Goal: Navigation & Orientation: Find specific page/section

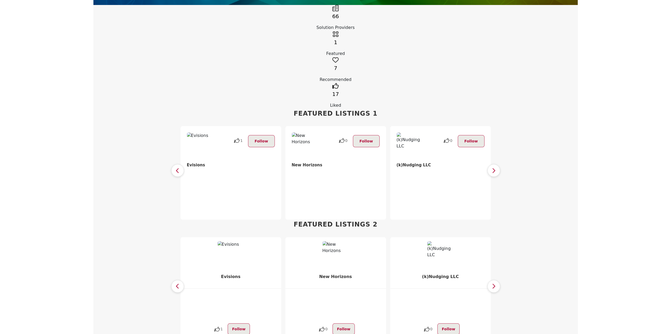
scroll to position [237, 0]
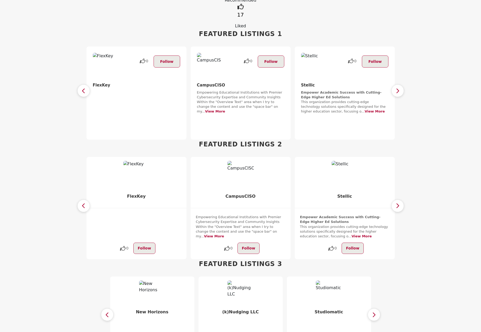
click at [45, 31] on section "Featured Listings 1 1 Follow 0 Follow 0 Follow" at bounding box center [240, 84] width 481 height 110
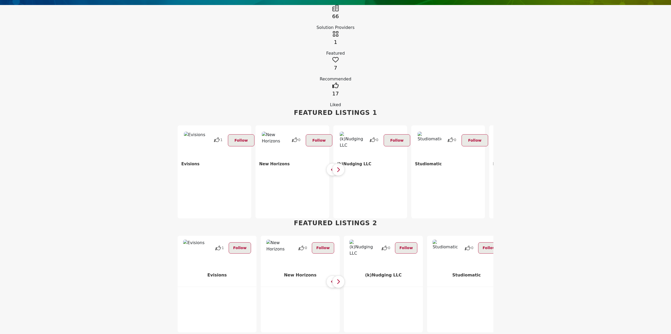
scroll to position [105, 0]
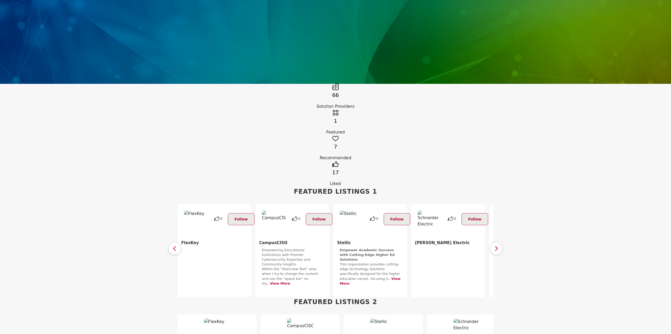
scroll to position [53, 0]
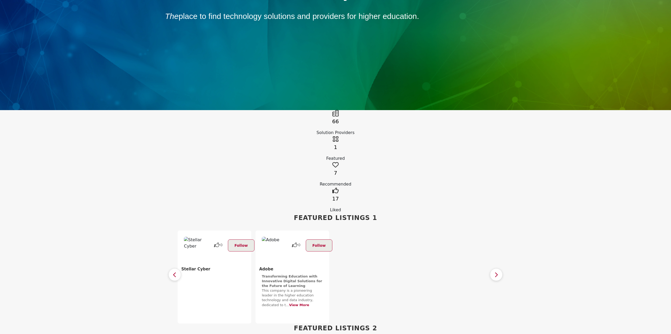
click at [112, 216] on section "Featured Listings 1 1 Follow 0 Follow 0 Follow" at bounding box center [335, 268] width 671 height 110
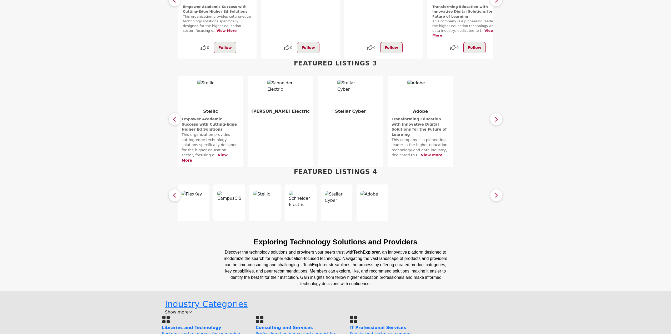
scroll to position [421, 0]
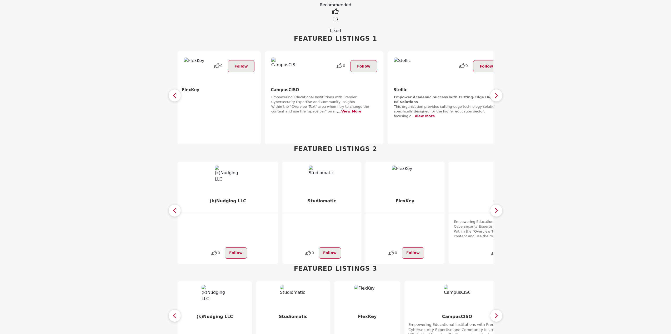
scroll to position [179, 0]
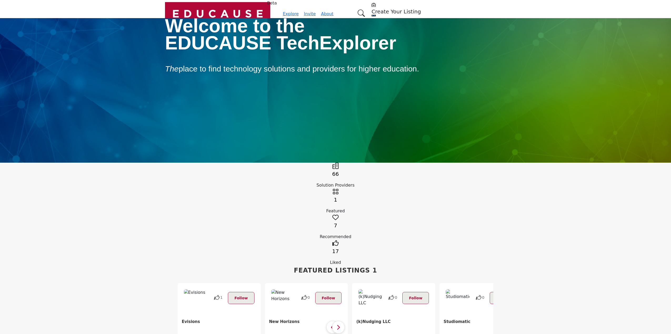
scroll to position [179, 0]
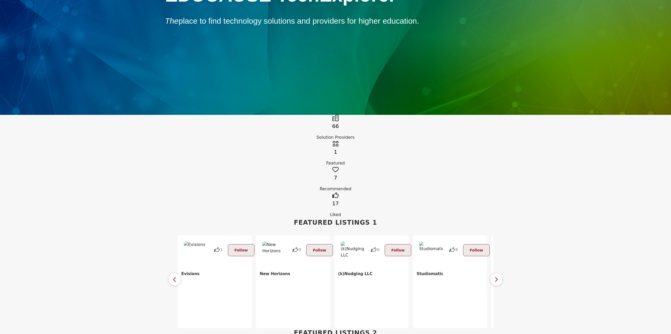
scroll to position [153, 0]
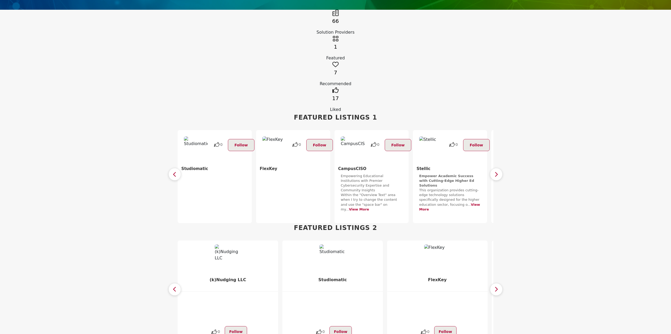
click at [84, 223] on section "Featured Listings 2 1 Follow 1 Follow 0 Follow" at bounding box center [335, 283] width 671 height 120
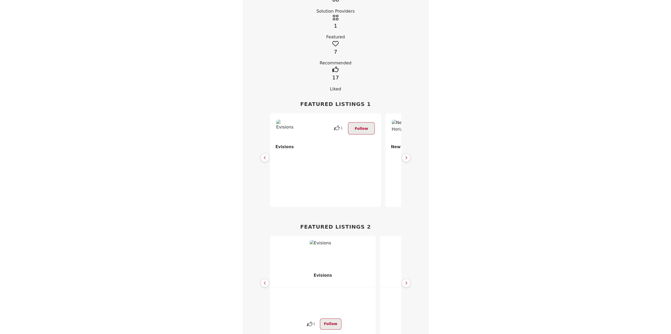
scroll to position [131, 0]
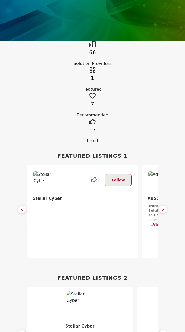
click at [22, 207] on icon "button" at bounding box center [22, 209] width 3 height 4
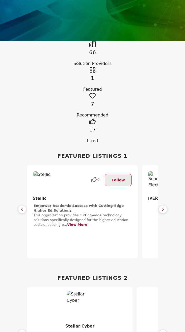
click at [22, 207] on icon "button" at bounding box center [22, 209] width 3 height 4
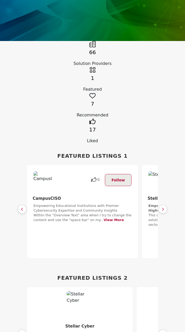
click at [22, 207] on icon "button" at bounding box center [22, 209] width 3 height 4
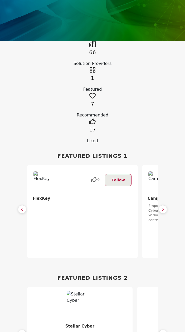
click at [22, 207] on icon "button" at bounding box center [22, 209] width 3 height 4
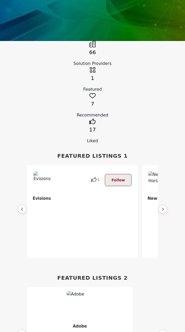
click at [22, 207] on icon "button" at bounding box center [22, 209] width 3 height 4
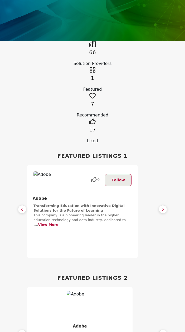
click at [22, 207] on icon "button" at bounding box center [22, 209] width 3 height 4
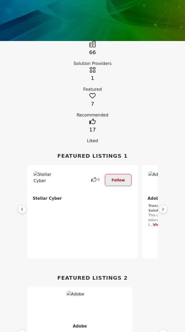
click at [164, 205] on button "button" at bounding box center [162, 209] width 8 height 8
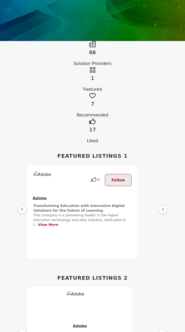
click at [18, 205] on button "button" at bounding box center [22, 209] width 8 height 8
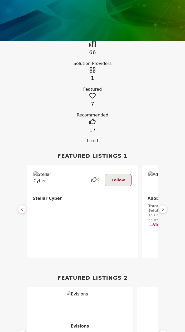
click at [18, 205] on button "button" at bounding box center [22, 209] width 8 height 8
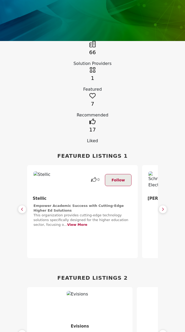
click at [18, 205] on button "button" at bounding box center [22, 209] width 8 height 8
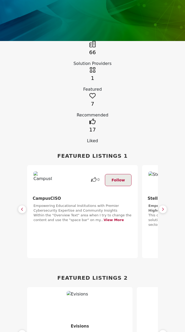
click at [18, 205] on button "button" at bounding box center [22, 209] width 8 height 8
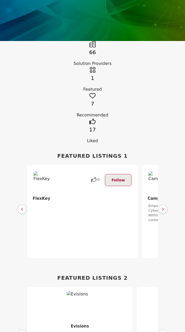
click at [18, 205] on button "button" at bounding box center [22, 209] width 8 height 8
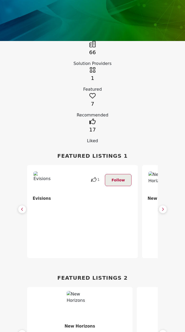
click at [18, 205] on button "button" at bounding box center [22, 209] width 8 height 8
click at [23, 207] on icon "button" at bounding box center [22, 209] width 3 height 4
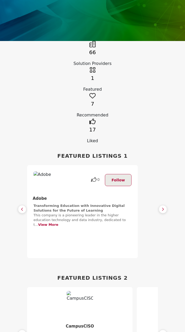
click at [23, 207] on icon "button" at bounding box center [22, 209] width 3 height 4
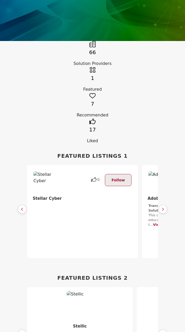
click at [23, 207] on icon "button" at bounding box center [22, 209] width 3 height 4
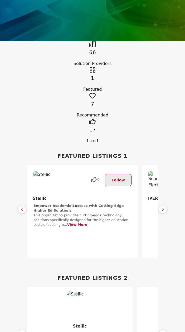
click at [23, 207] on icon "button" at bounding box center [22, 209] width 3 height 4
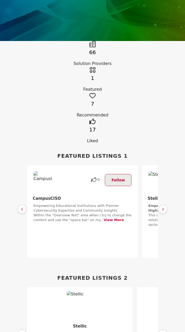
click at [23, 207] on icon "button" at bounding box center [22, 209] width 3 height 4
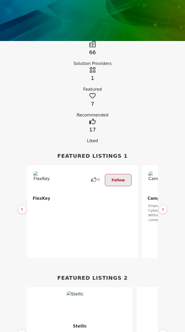
click at [23, 207] on icon "button" at bounding box center [22, 209] width 3 height 4
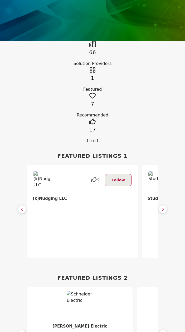
click at [23, 207] on icon "button" at bounding box center [22, 209] width 3 height 4
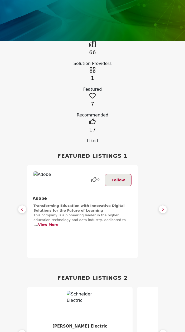
click at [23, 207] on icon "button" at bounding box center [22, 209] width 3 height 4
click at [162, 207] on icon "button" at bounding box center [162, 209] width 3 height 4
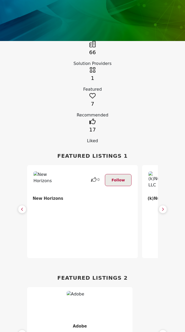
click at [21, 205] on button "button" at bounding box center [22, 209] width 8 height 8
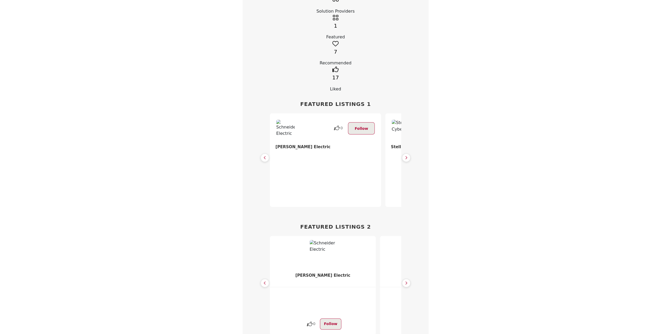
scroll to position [131, 0]
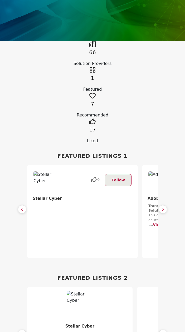
click at [23, 207] on icon "button" at bounding box center [22, 209] width 3 height 4
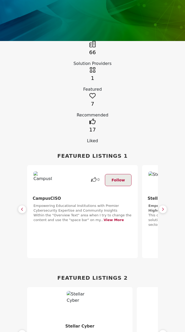
click at [163, 207] on icon "button" at bounding box center [162, 209] width 3 height 4
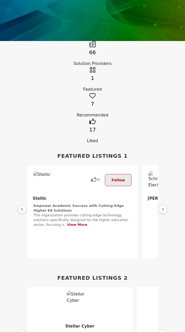
click at [25, 205] on button "button" at bounding box center [22, 209] width 8 height 8
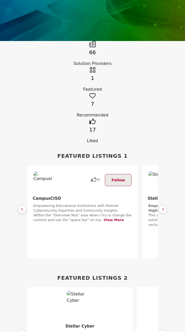
click at [25, 205] on button "button" at bounding box center [22, 209] width 8 height 8
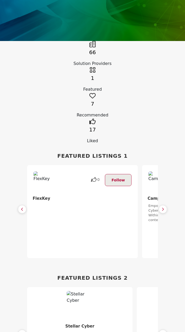
click at [25, 205] on button "button" at bounding box center [22, 209] width 8 height 8
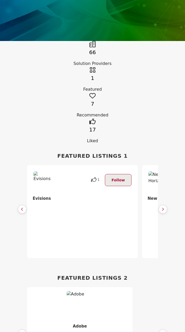
click at [25, 205] on button "button" at bounding box center [22, 209] width 8 height 8
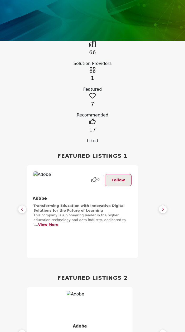
click at [25, 205] on button "button" at bounding box center [22, 209] width 8 height 8
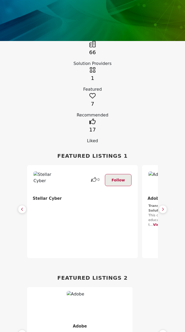
click at [162, 207] on icon "button" at bounding box center [162, 209] width 3 height 4
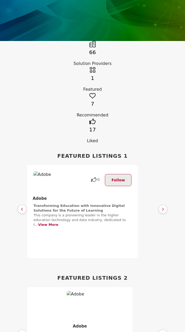
click at [162, 207] on icon "button" at bounding box center [162, 209] width 3 height 4
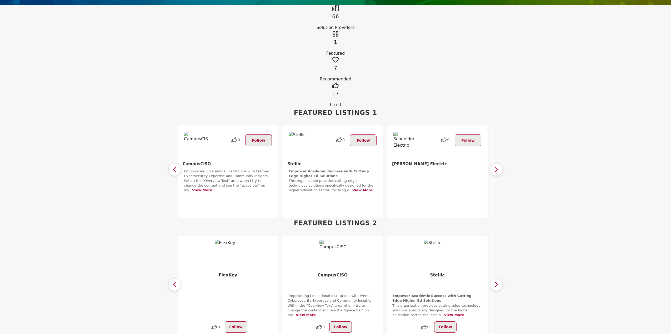
scroll to position [79, 0]
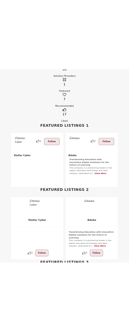
scroll to position [131, 0]
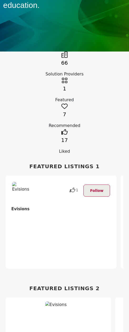
click at [129, 155] on div "Featured Listings 1 1 Follow 0 Follow 0 0" at bounding box center [64, 216] width 129 height 122
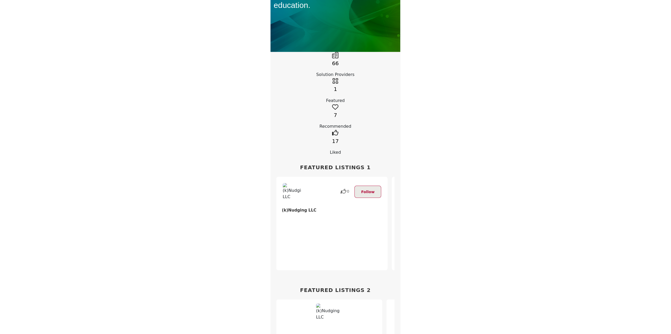
scroll to position [105, 0]
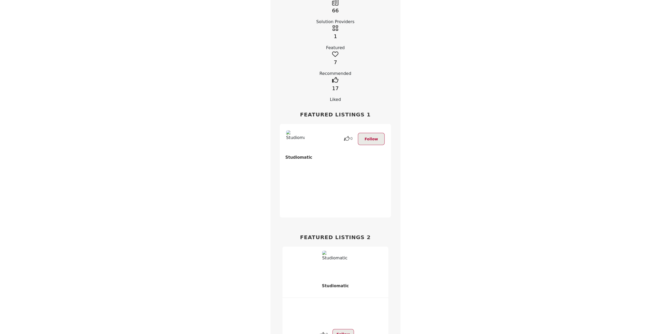
scroll to position [26, 0]
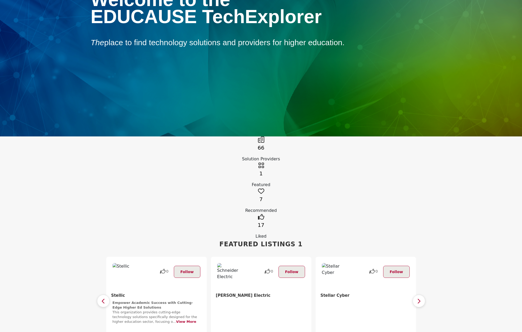
click at [117, 140] on div "66 Solution Providers 1" at bounding box center [261, 187] width 347 height 103
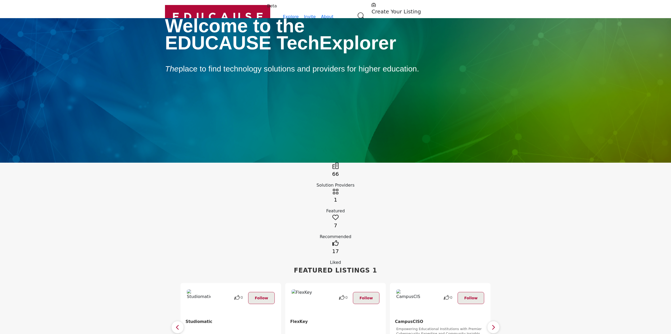
scroll to position [131, 0]
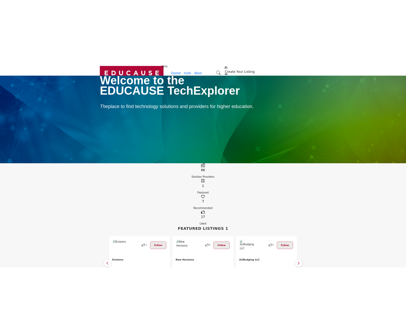
scroll to position [131, 0]
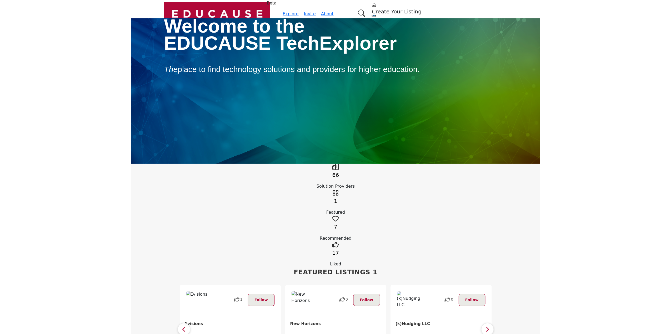
scroll to position [131, 0]
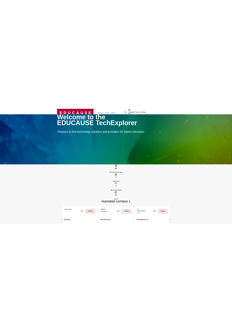
scroll to position [131, 0]
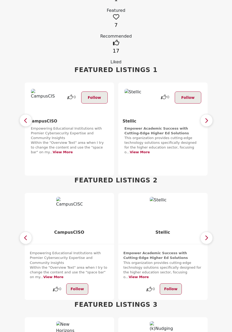
scroll to position [289, 0]
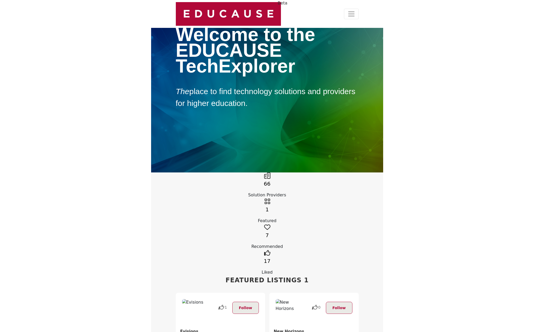
scroll to position [289, 0]
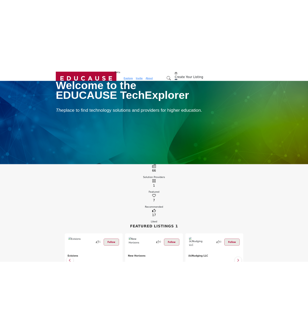
scroll to position [289, 0]
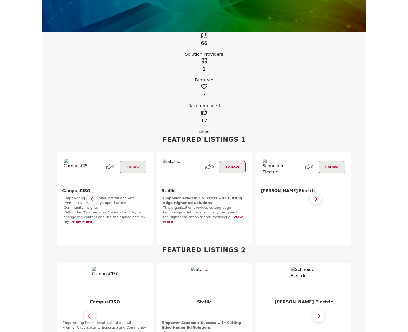
scroll to position [26, 0]
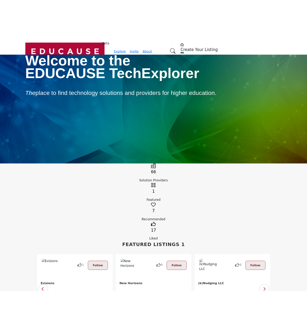
scroll to position [26, 0]
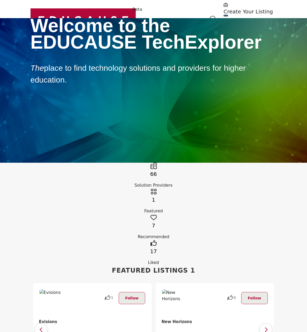
scroll to position [26, 0]
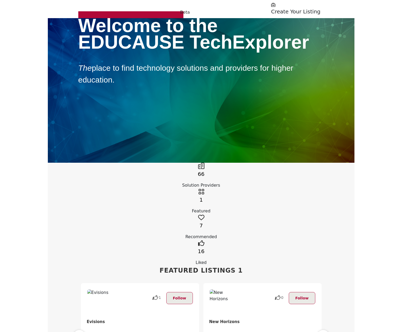
scroll to position [26, 0]
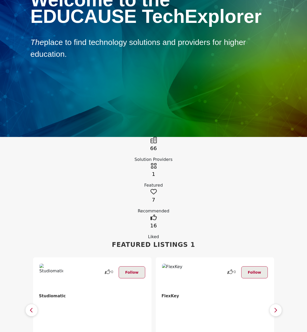
click at [0, 240] on section "Featured Listings 1 1 Follow 0" at bounding box center [153, 295] width 307 height 110
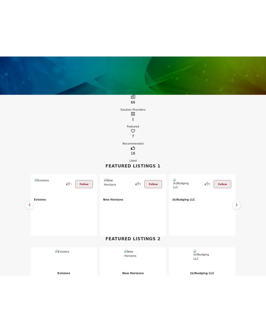
scroll to position [52, 0]
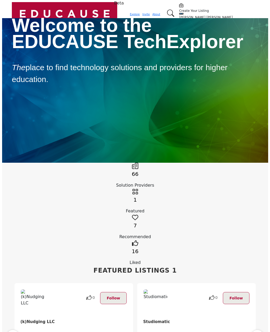
scroll to position [52, 0]
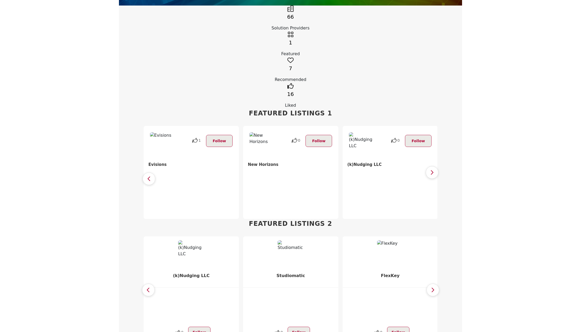
scroll to position [52, 0]
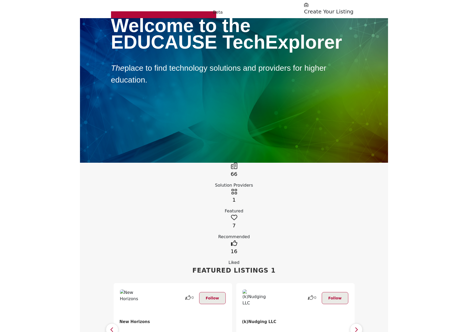
scroll to position [53, 0]
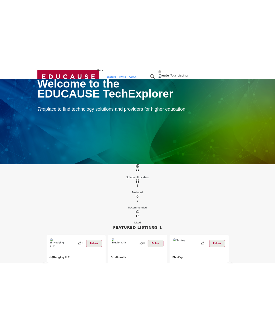
scroll to position [53, 0]
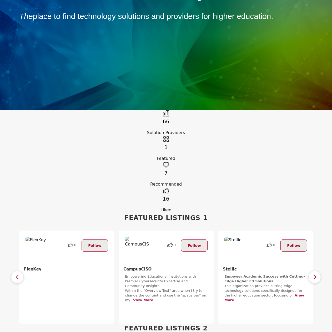
drag, startPoint x: 17, startPoint y: 185, endPoint x: 17, endPoint y: 181, distance: 3.8
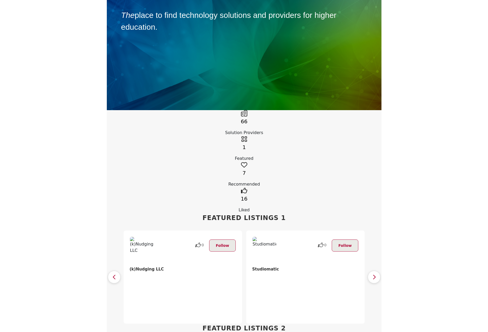
scroll to position [79, 0]
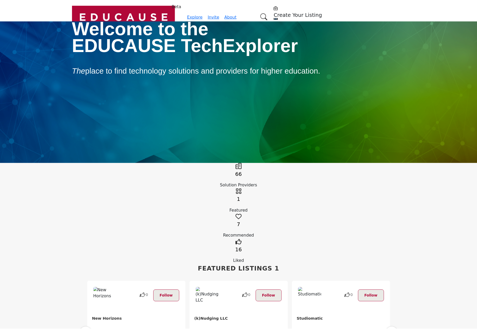
scroll to position [79, 0]
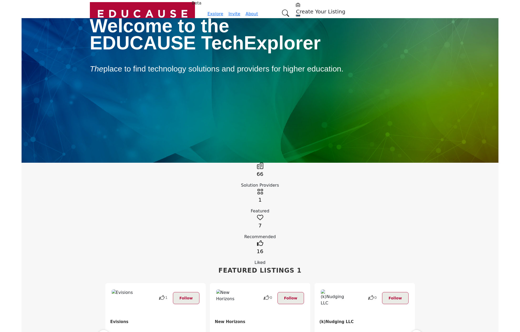
scroll to position [79, 0]
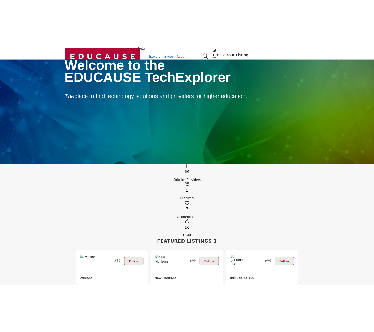
scroll to position [79, 0]
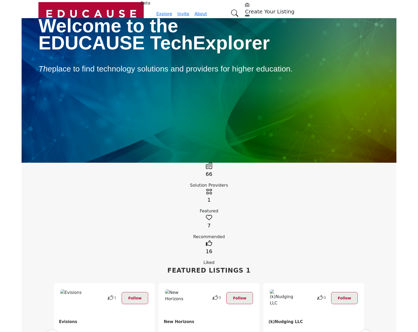
scroll to position [79, 0]
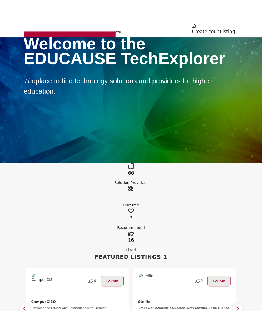
scroll to position [105, 0]
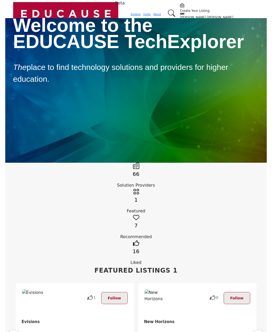
scroll to position [105, 0]
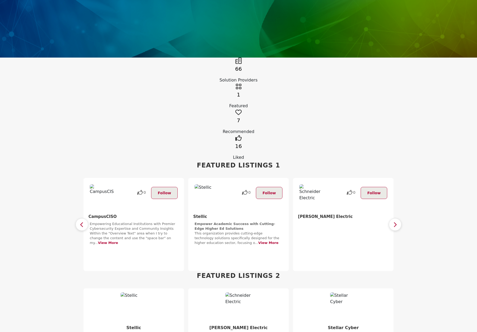
drag, startPoint x: 396, startPoint y: 133, endPoint x: 398, endPoint y: 130, distance: 3.2
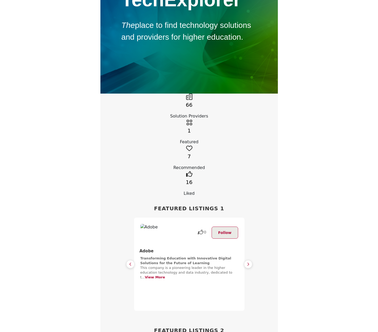
scroll to position [105, 0]
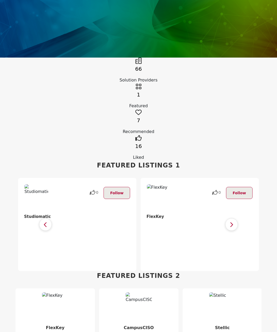
drag, startPoint x: 48, startPoint y: 134, endPoint x: 270, endPoint y: 137, distance: 222.3
click at [270, 161] on section "Featured Listings 1 1 Follow 0" at bounding box center [138, 216] width 277 height 110
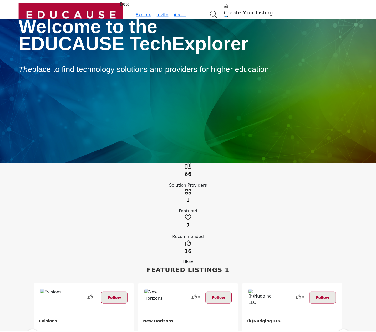
scroll to position [105, 0]
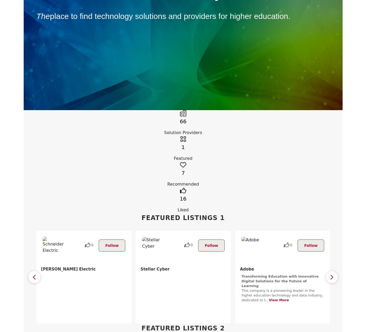
scroll to position [26, 0]
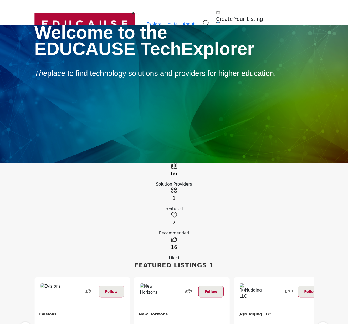
scroll to position [26, 0]
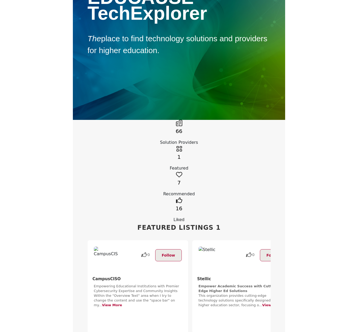
scroll to position [26, 0]
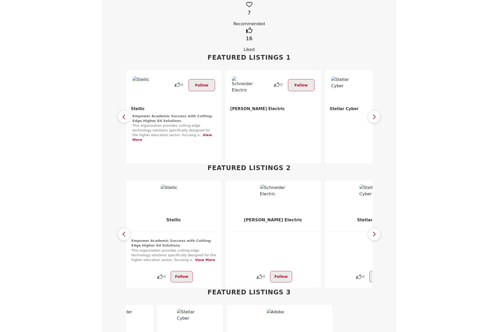
scroll to position [266, 0]
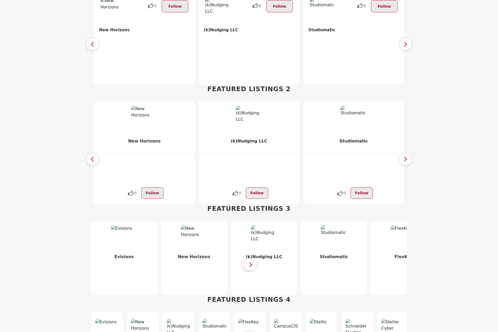
scroll to position [318, 0]
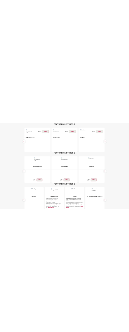
scroll to position [318, 0]
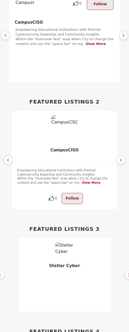
drag, startPoint x: 11, startPoint y: 149, endPoint x: 2, endPoint y: 154, distance: 10.6
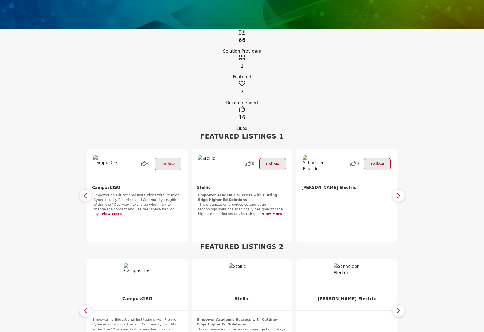
scroll to position [0, 0]
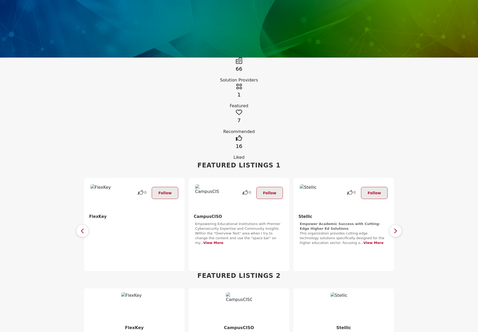
scroll to position [79, 0]
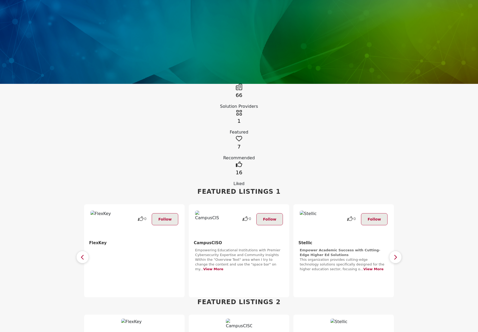
click at [141, 215] on icon at bounding box center [140, 219] width 5 height 8
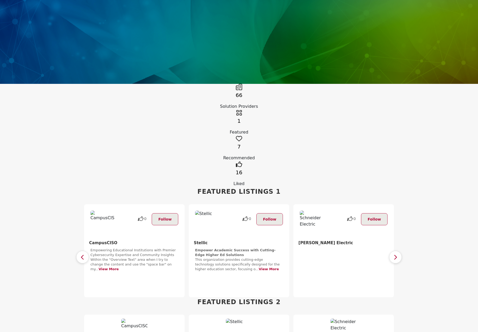
click at [85, 251] on button "button" at bounding box center [82, 257] width 13 height 13
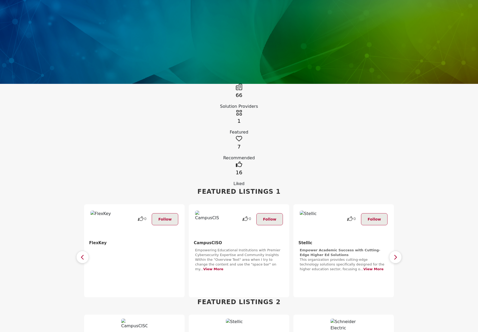
click at [85, 251] on button "button" at bounding box center [82, 257] width 13 height 13
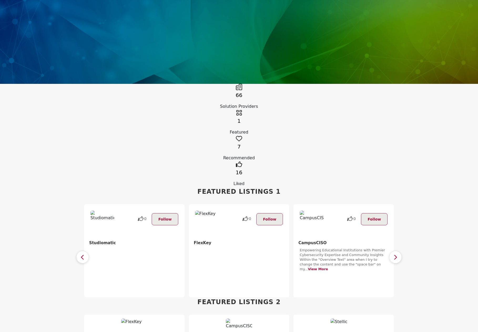
click at [86, 251] on button "button" at bounding box center [82, 257] width 13 height 13
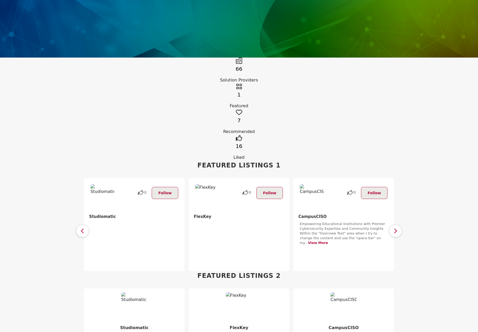
scroll to position [131, 0]
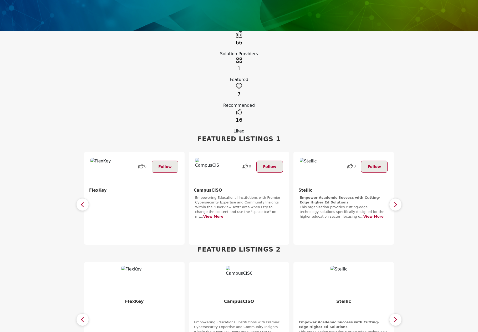
click at [83, 201] on icon "button" at bounding box center [82, 204] width 4 height 7
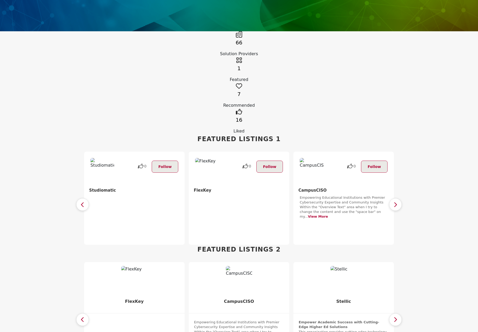
click at [84, 316] on icon "button" at bounding box center [82, 319] width 4 height 7
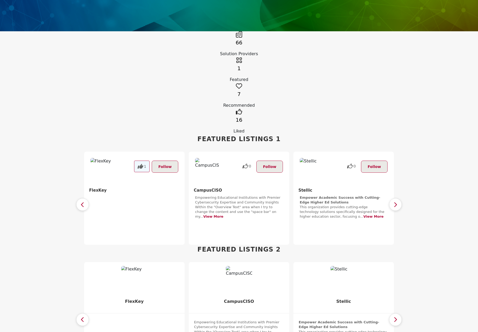
click at [83, 201] on icon "button" at bounding box center [82, 204] width 4 height 7
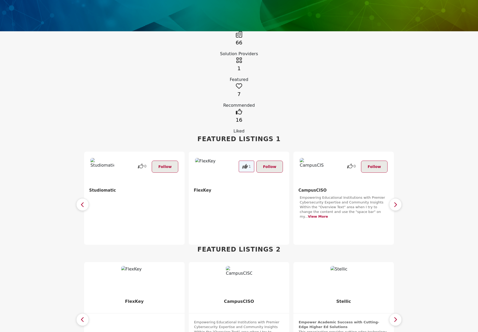
click at [85, 313] on button "button" at bounding box center [82, 319] width 13 height 13
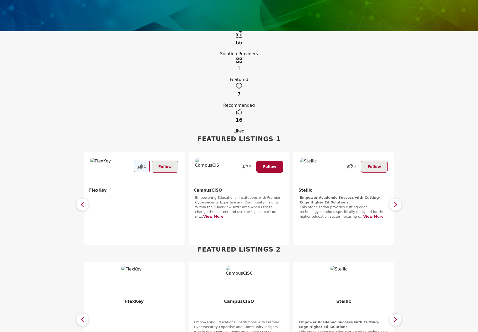
click at [266, 165] on span "Follow" at bounding box center [269, 167] width 13 height 4
click at [84, 201] on icon "button" at bounding box center [82, 204] width 4 height 7
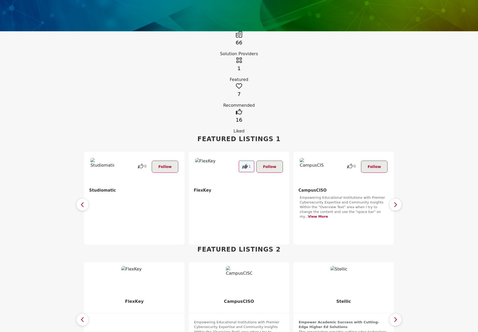
click at [87, 313] on button "button" at bounding box center [82, 319] width 13 height 13
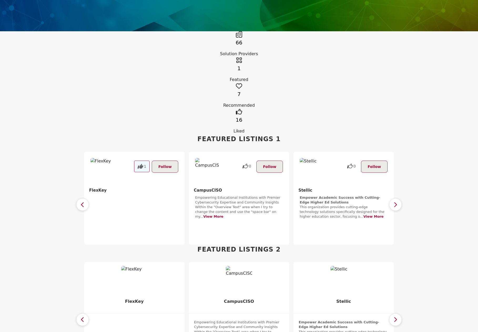
click at [83, 201] on icon "button" at bounding box center [82, 204] width 4 height 7
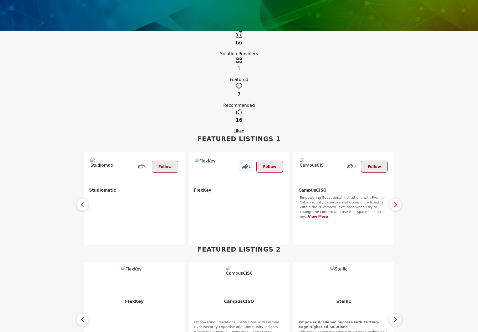
click at [82, 316] on icon "button" at bounding box center [82, 319] width 4 height 7
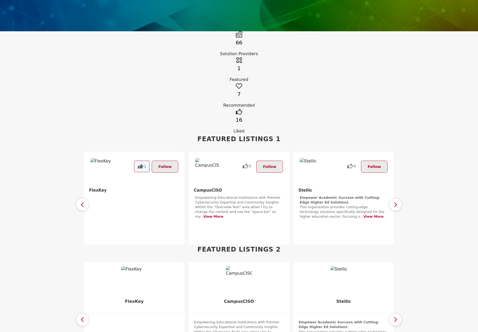
click at [82, 201] on icon "button" at bounding box center [82, 204] width 4 height 7
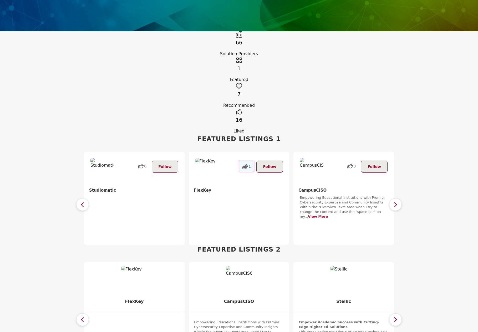
click at [87, 313] on button "button" at bounding box center [82, 319] width 13 height 13
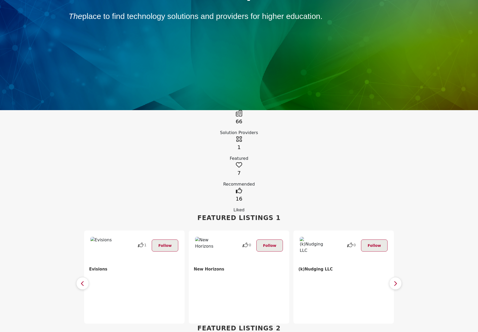
scroll to position [26, 0]
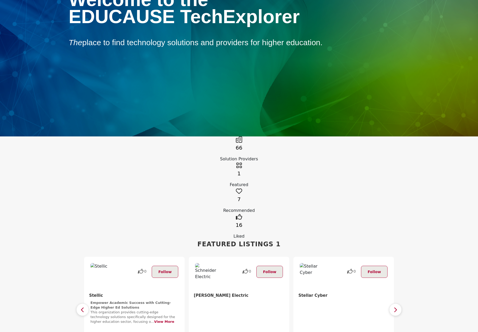
drag, startPoint x: 210, startPoint y: 203, endPoint x: 200, endPoint y: 212, distance: 12.9
click at [200, 301] on div at bounding box center [239, 322] width 88 height 43
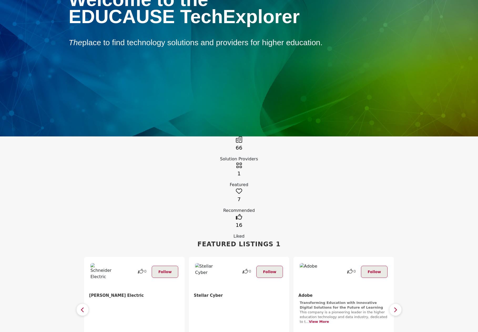
drag, startPoint x: 227, startPoint y: 203, endPoint x: 222, endPoint y: 203, distance: 4.5
click at [224, 257] on div "1 Follow" at bounding box center [239, 303] width 310 height 93
click at [89, 301] on div at bounding box center [134, 326] width 100 height 50
click at [85, 303] on button "button" at bounding box center [82, 309] width 13 height 13
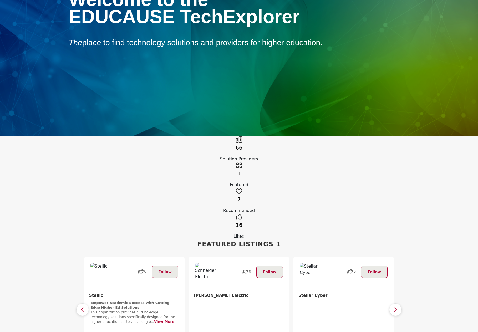
click at [85, 303] on button "button" at bounding box center [82, 309] width 13 height 13
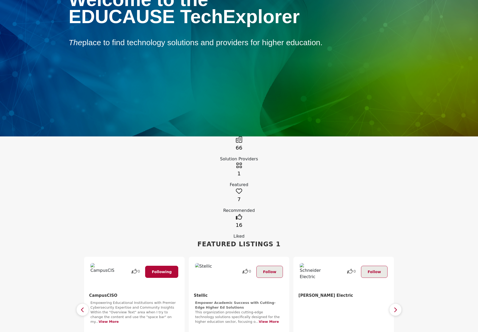
click at [85, 303] on button "button" at bounding box center [82, 309] width 13 height 13
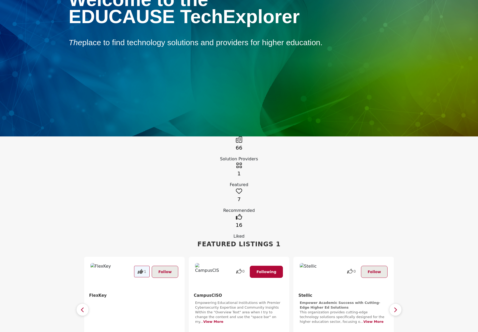
click at [85, 303] on button "button" at bounding box center [82, 309] width 13 height 13
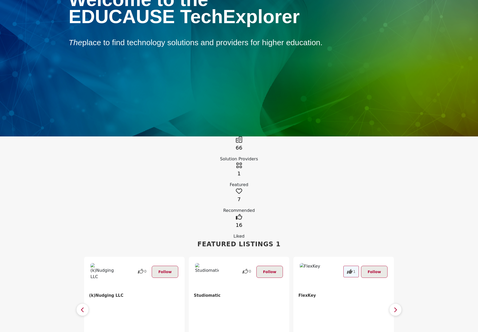
click at [85, 303] on button "button" at bounding box center [82, 309] width 13 height 13
drag, startPoint x: 105, startPoint y: 202, endPoint x: 88, endPoint y: 203, distance: 17.6
click at [88, 293] on div "Evisions" at bounding box center [134, 296] width 100 height 7
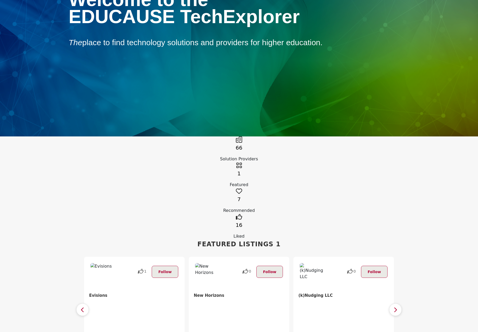
copy b "Evisions"
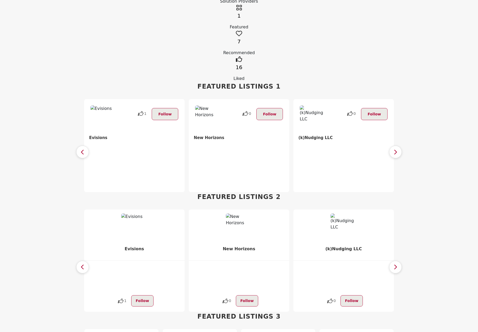
scroll to position [79, 0]
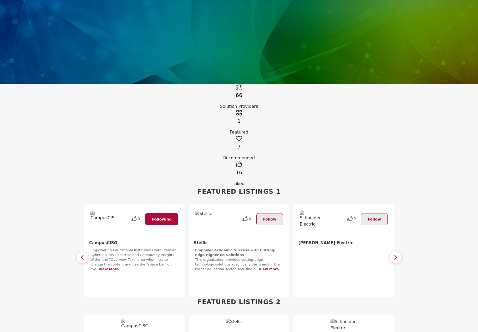
click at [414, 187] on section "Featured Listings 1 1 Follow 0" at bounding box center [239, 242] width 478 height 110
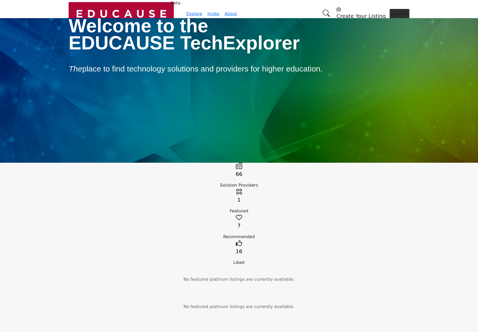
scroll to position [79, 0]
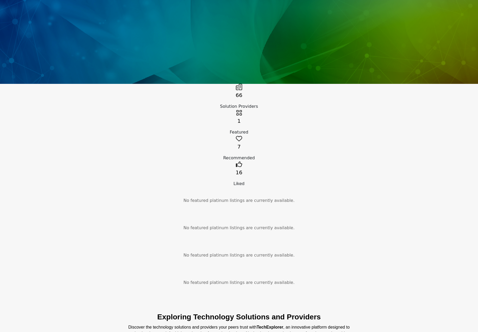
click at [403, 242] on section "No featured platinum listings are currently available." at bounding box center [239, 255] width 478 height 27
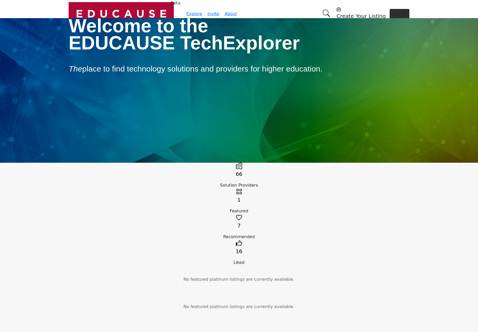
scroll to position [79, 0]
